Goal: Check status: Check status

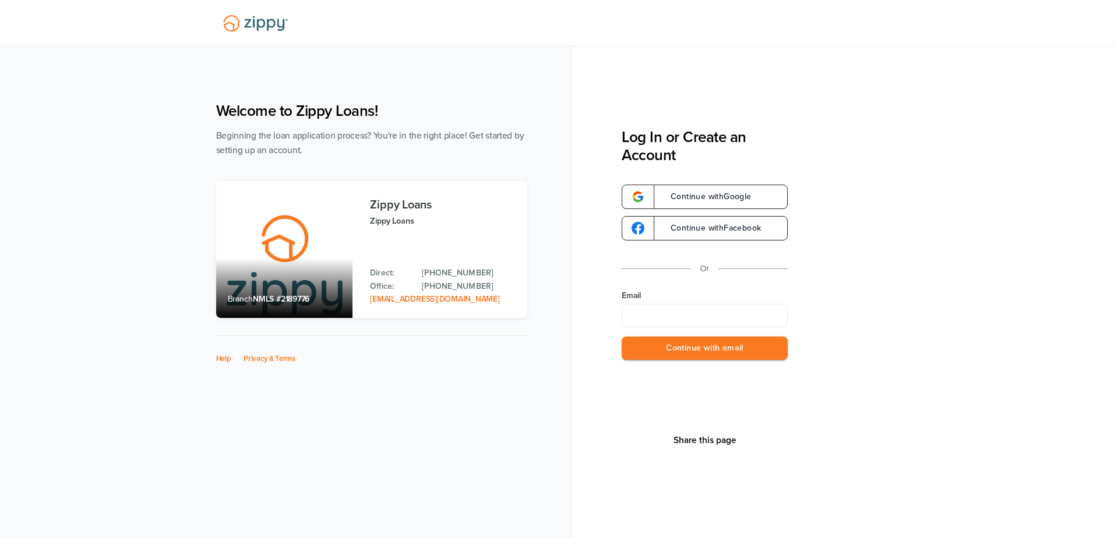
click at [690, 316] on input "Email" at bounding box center [705, 315] width 166 height 23
type input "**********"
click at [675, 354] on button "Continue with email" at bounding box center [705, 349] width 166 height 24
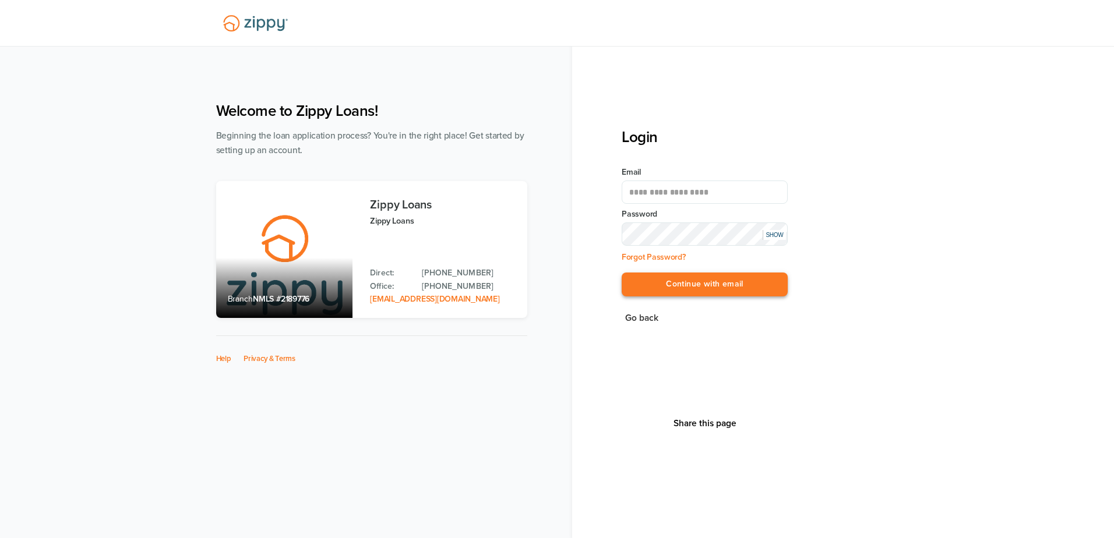
click at [663, 284] on button "Continue with email" at bounding box center [705, 285] width 166 height 24
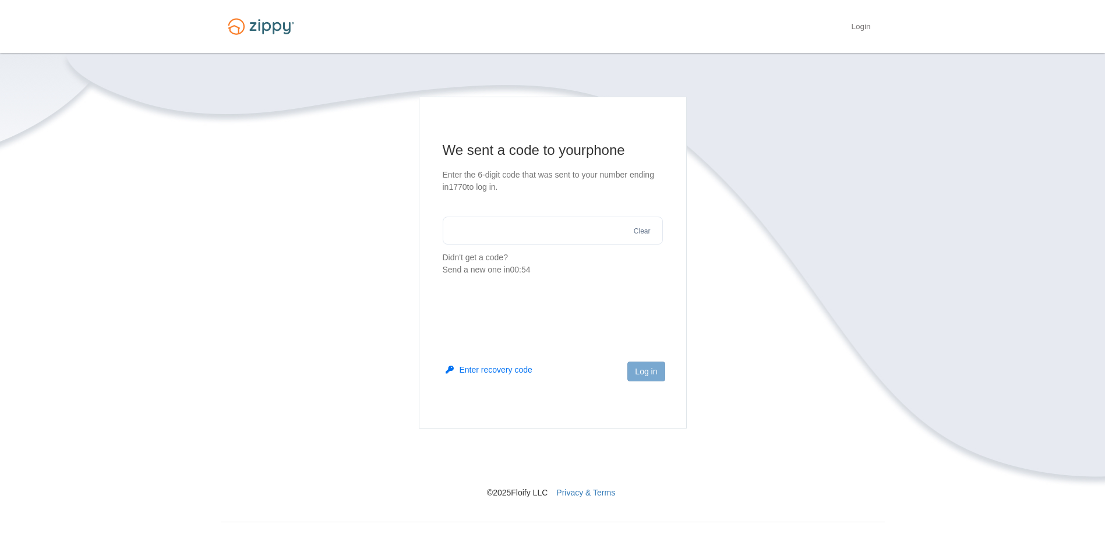
click at [503, 233] on input "text" at bounding box center [553, 231] width 220 height 28
type input "******"
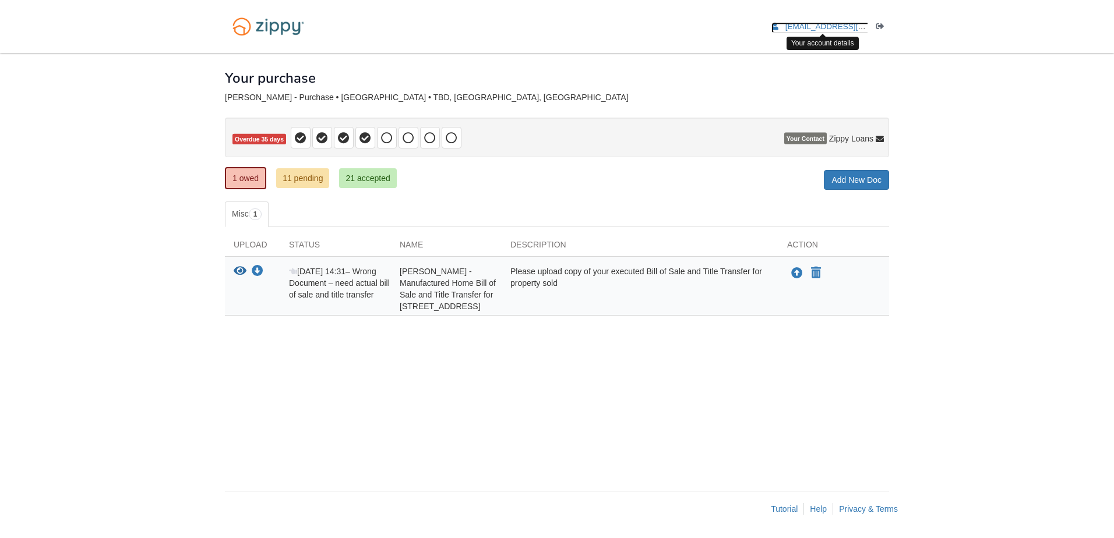
click at [808, 26] on span "[EMAIL_ADDRESS][DOMAIN_NAME]" at bounding box center [852, 26] width 133 height 9
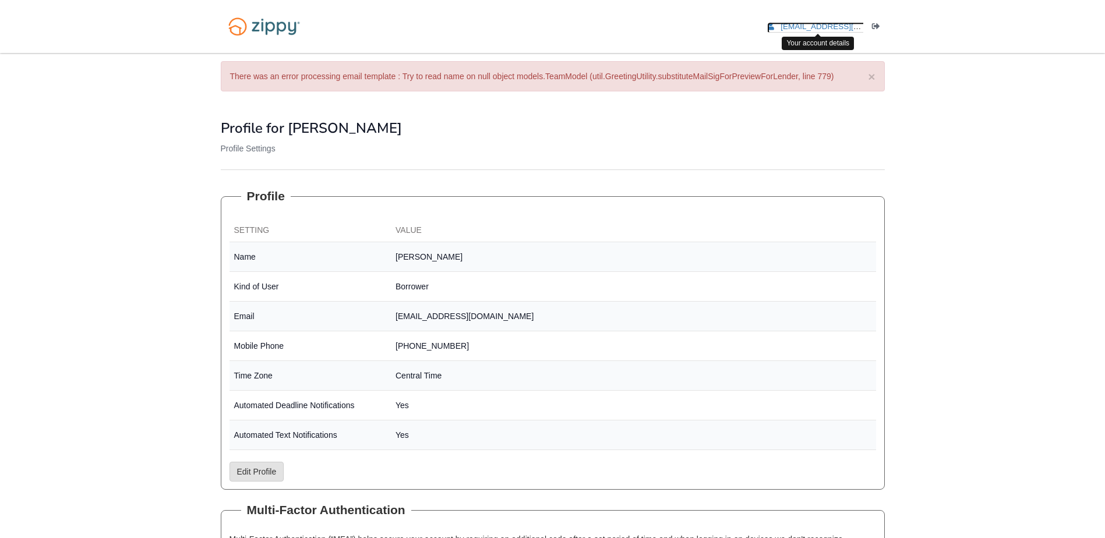
click at [774, 24] on icon "edit profile" at bounding box center [770, 27] width 7 height 8
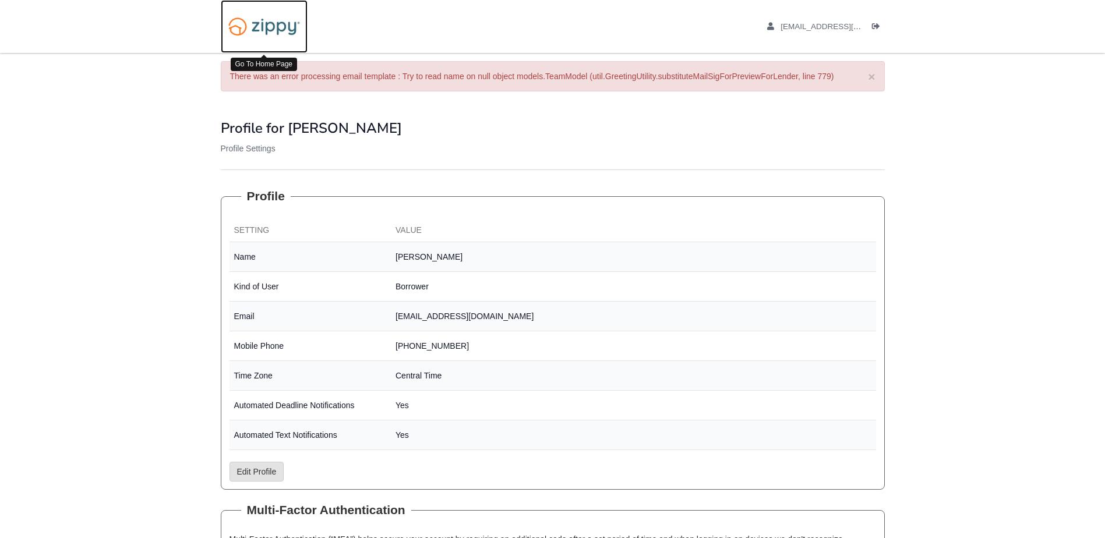
click at [293, 32] on img at bounding box center [264, 27] width 87 height 30
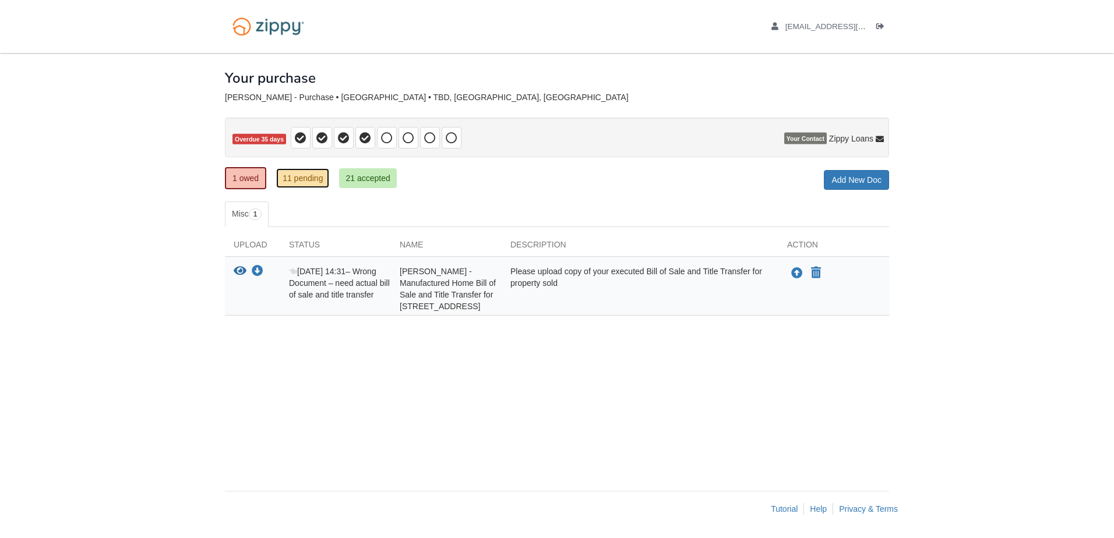
click at [305, 172] on link "11 pending" at bounding box center [302, 178] width 53 height 20
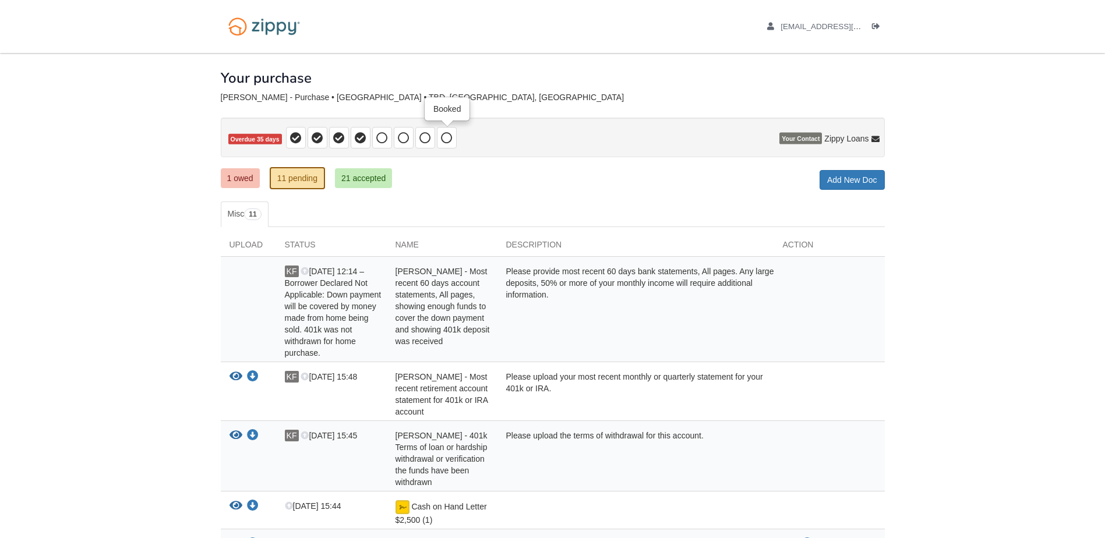
click at [444, 133] on icon at bounding box center [447, 138] width 12 height 12
click at [388, 137] on icon at bounding box center [382, 138] width 12 height 12
click at [350, 137] on span at bounding box center [372, 138] width 172 height 22
click at [295, 134] on icon at bounding box center [296, 138] width 12 height 12
click at [312, 134] on icon at bounding box center [318, 138] width 12 height 12
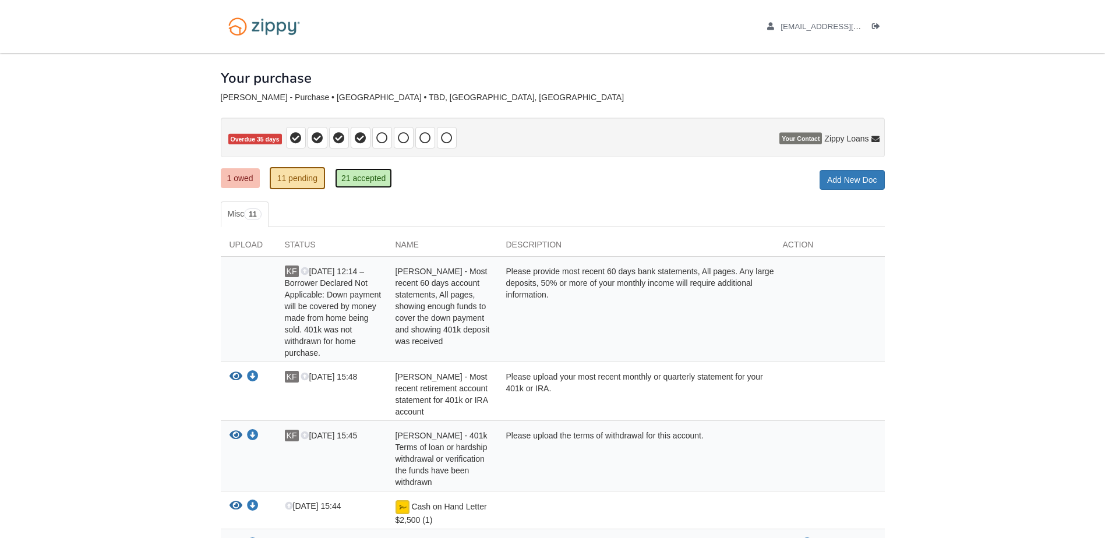
click at [349, 177] on link "21 accepted" at bounding box center [363, 178] width 57 height 20
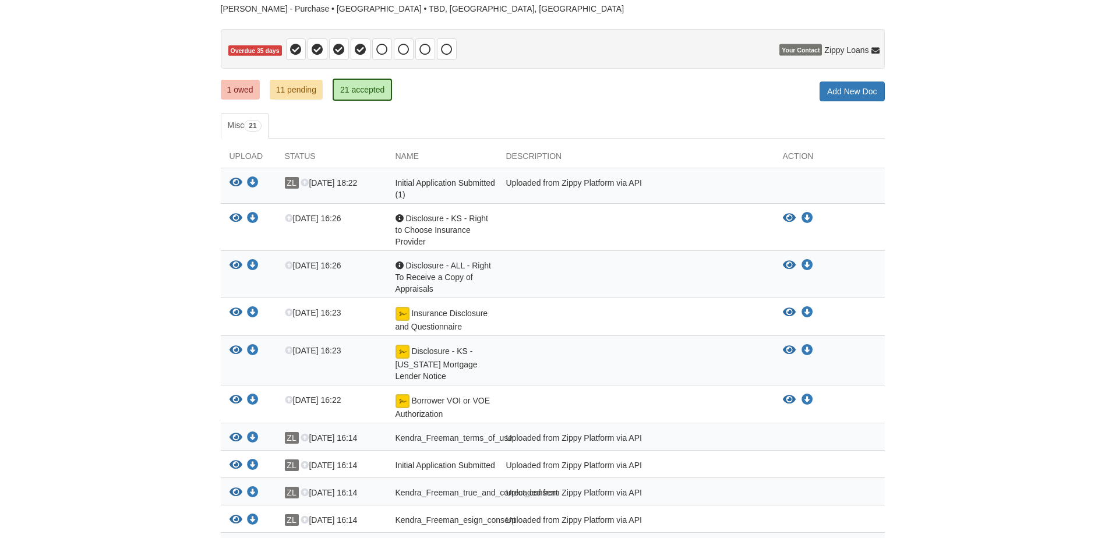
scroll to position [58, 0]
